Goal: Find specific page/section: Find specific page/section

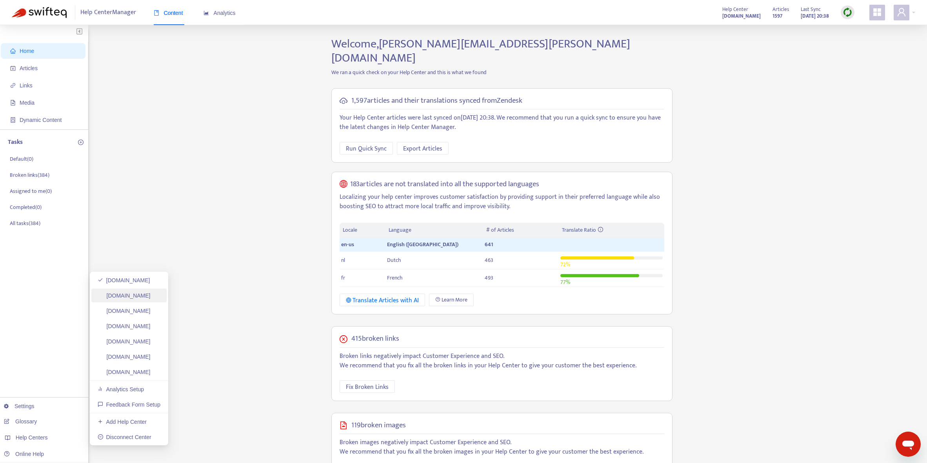
click at [151, 293] on link "[DOMAIN_NAME]" at bounding box center [124, 296] width 53 height 6
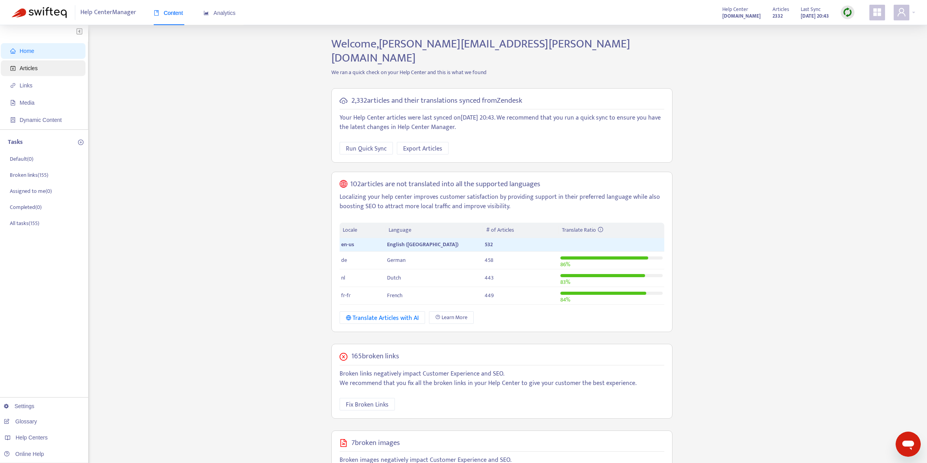
click at [61, 74] on span "Articles" at bounding box center [44, 68] width 69 height 16
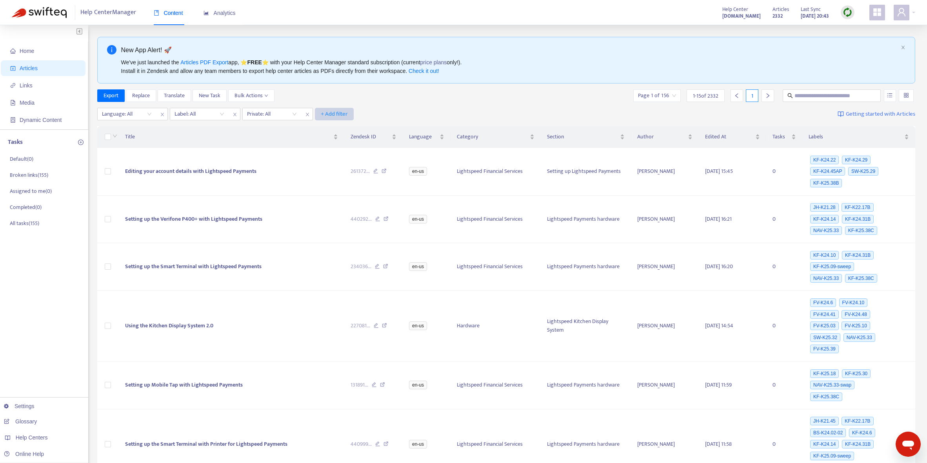
click at [329, 115] on span "+ Add filter" at bounding box center [334, 113] width 27 height 9
click at [258, 95] on span "Bulk Actions" at bounding box center [252, 95] width 34 height 9
